Goal: Transaction & Acquisition: Purchase product/service

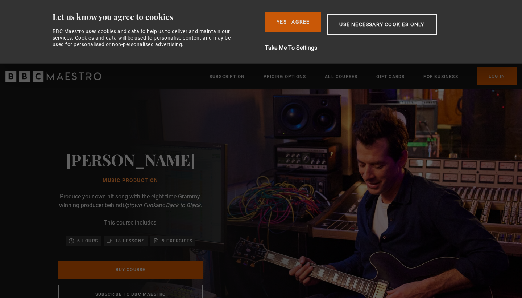
click at [296, 20] on button "Yes I Agree" at bounding box center [293, 22] width 56 height 20
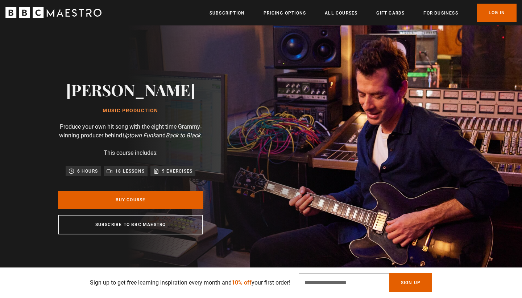
scroll to position [28, 0]
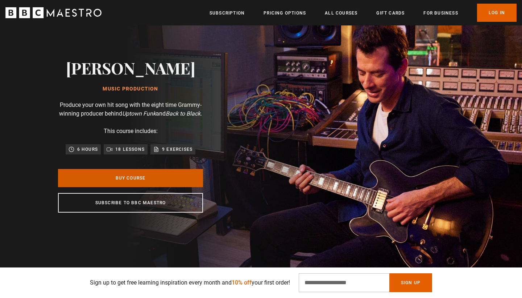
click at [159, 183] on link "Buy Course" at bounding box center [130, 178] width 145 height 18
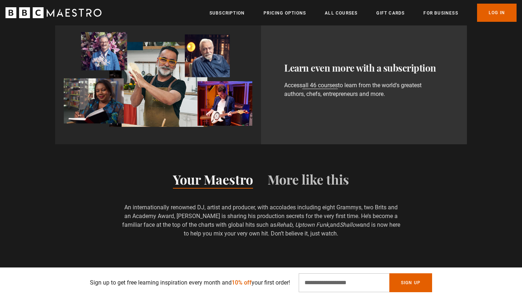
scroll to position [445, 0]
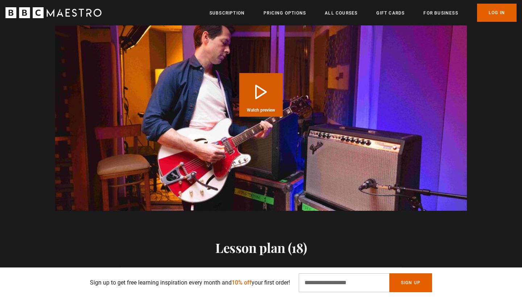
click at [252, 98] on button "Play Course overview for Music Production with Mark Ronson Watch preview" at bounding box center [261, 95] width 44 height 44
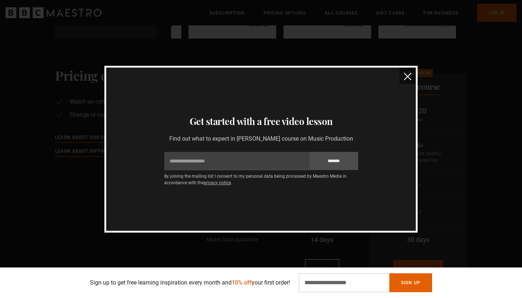
scroll to position [0, 190]
click at [407, 78] on img "close" at bounding box center [408, 77] width 8 height 8
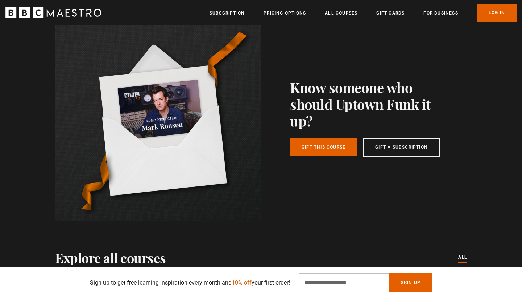
scroll to position [1860, 0]
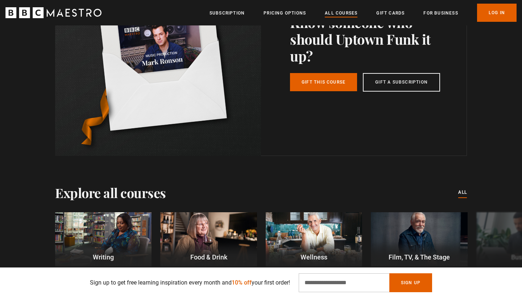
click at [341, 13] on link "All Courses" at bounding box center [341, 12] width 33 height 7
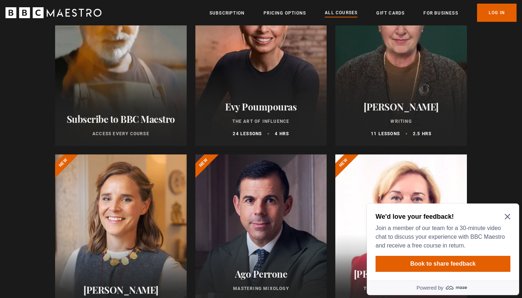
scroll to position [144, 0]
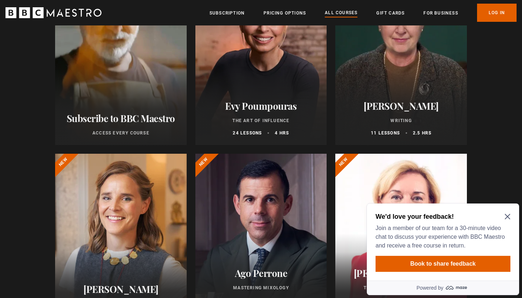
click at [509, 214] on icon "Close Maze Prompt" at bounding box center [508, 216] width 6 height 6
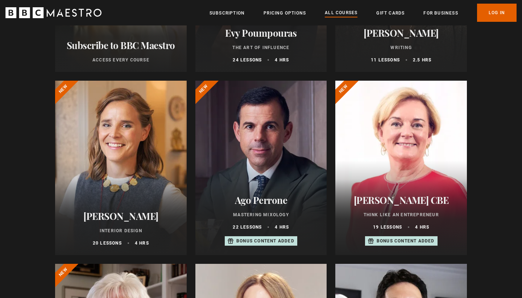
scroll to position [220, 0]
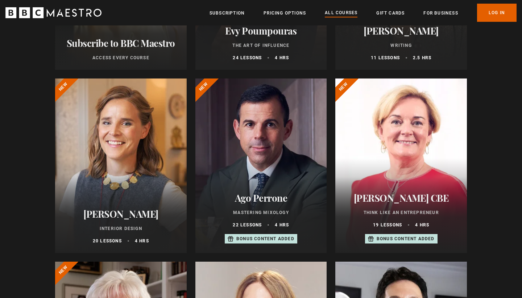
click at [279, 142] on div at bounding box center [262, 165] width 132 height 174
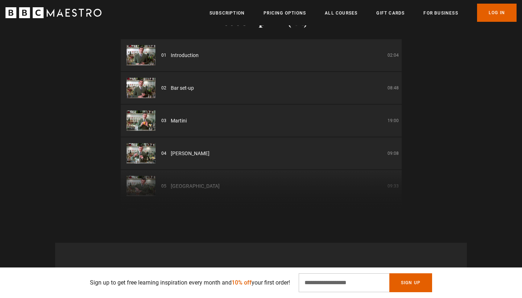
scroll to position [1039, 0]
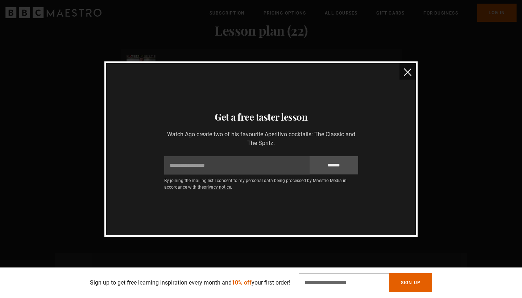
click at [403, 75] on button "close" at bounding box center [408, 71] width 16 height 16
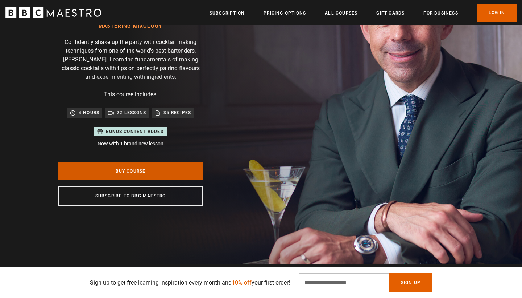
scroll to position [0, 75]
click at [152, 177] on link "Buy Course" at bounding box center [130, 171] width 145 height 18
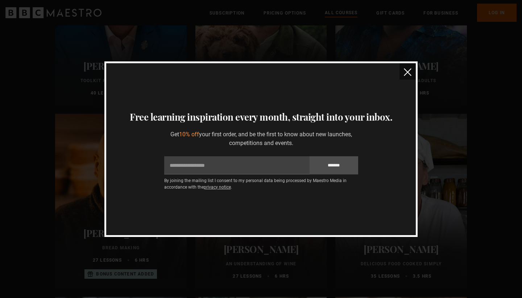
scroll to position [2339, 0]
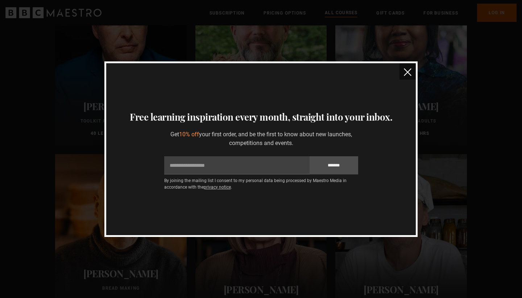
click at [409, 71] on img "close" at bounding box center [408, 72] width 8 height 8
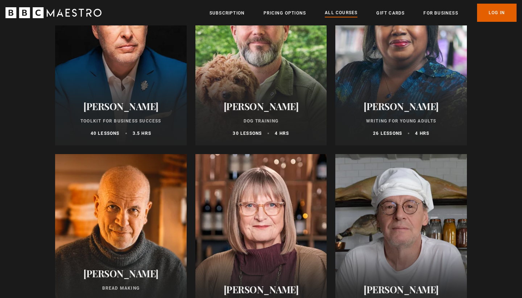
scroll to position [2050, 0]
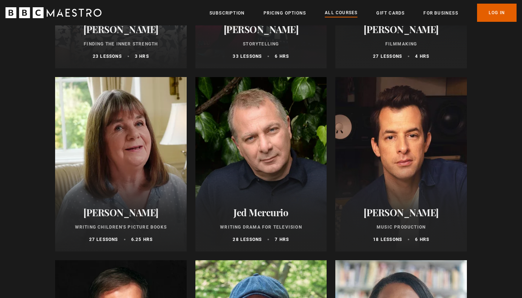
click at [400, 128] on div at bounding box center [402, 164] width 132 height 174
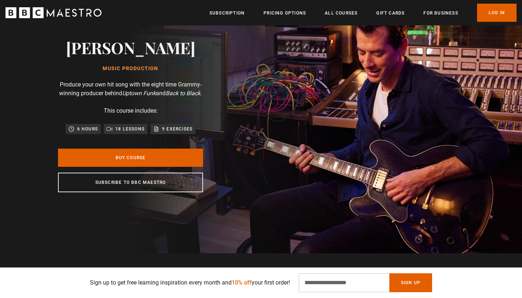
scroll to position [0, 1046]
